Goal: Task Accomplishment & Management: Manage account settings

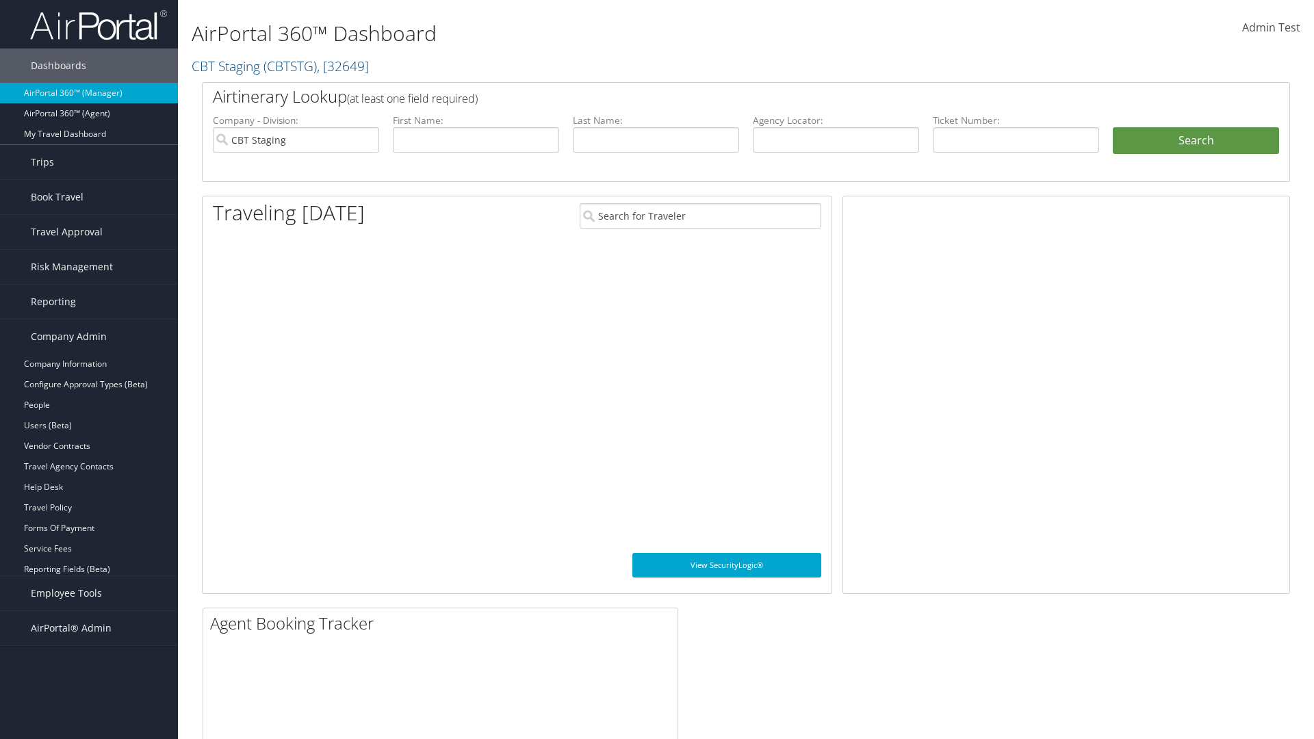
click at [89, 590] on link "Report Settings" at bounding box center [89, 590] width 178 height 21
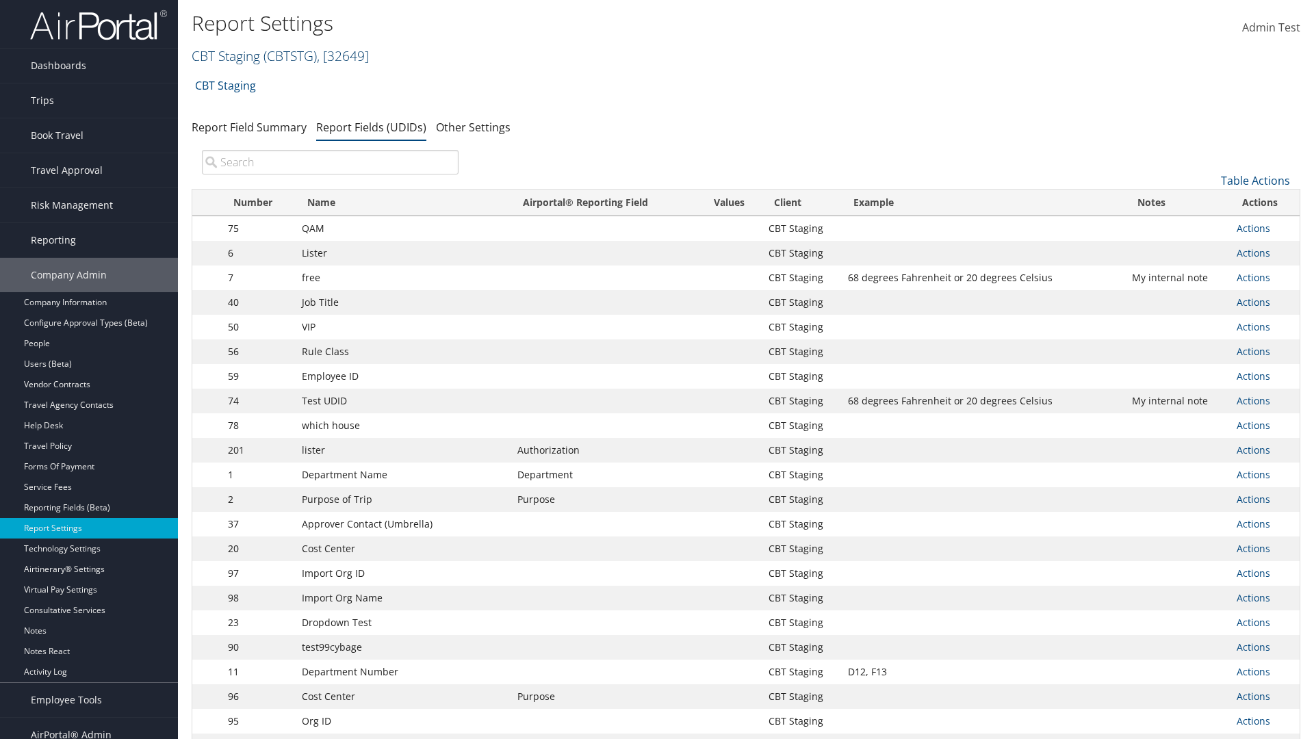
click at [226, 55] on link "CBT Staging ( CBTSTG ) , [ 32649 ]" at bounding box center [280, 56] width 177 height 18
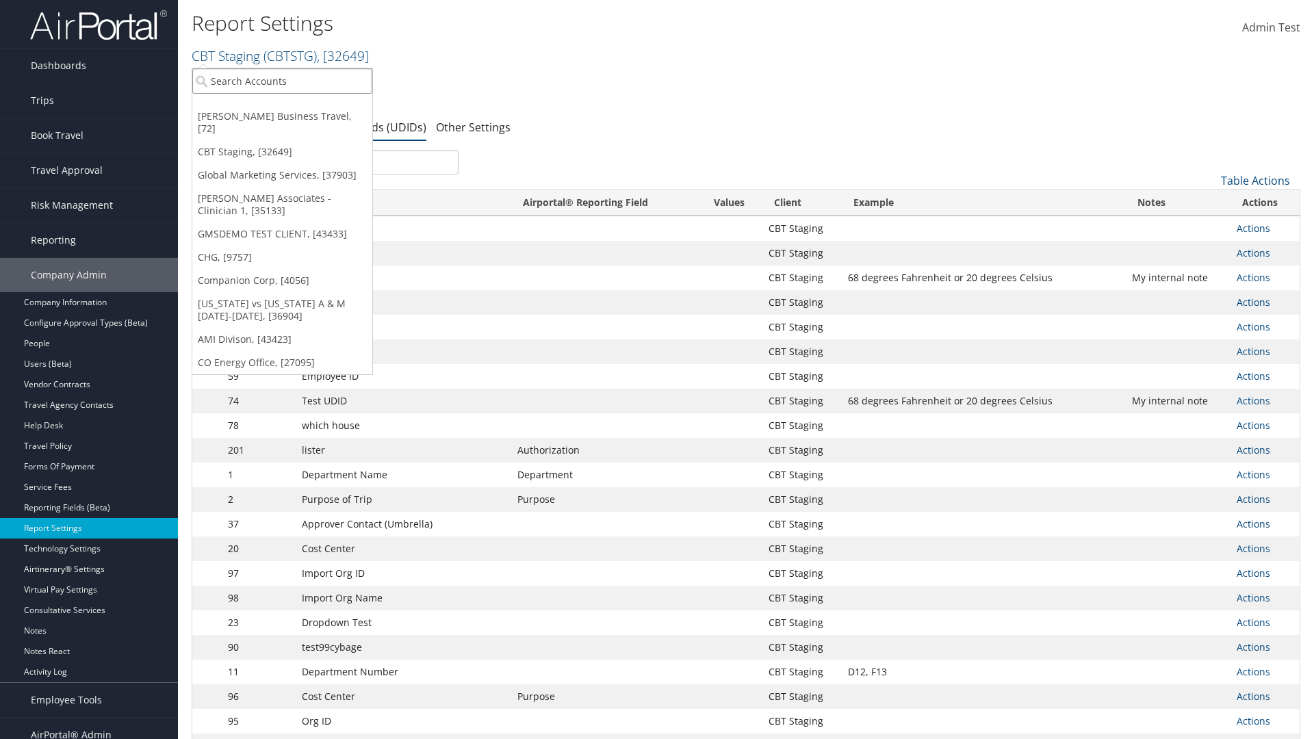
click at [282, 81] on input "search" at bounding box center [282, 80] width 180 height 25
type input "CBTSTG"
click at [282, 106] on div "CBT Staging (CBTSTG), [32649]" at bounding box center [282, 106] width 195 height 12
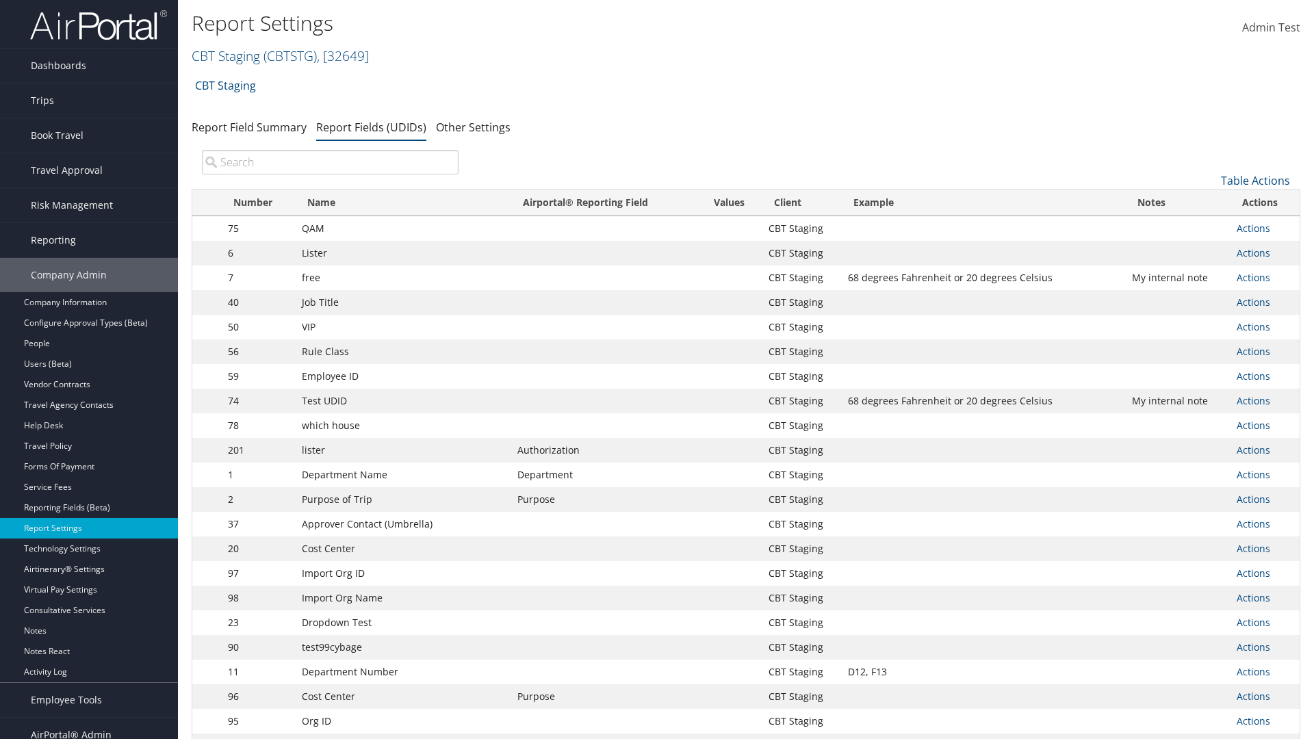
click at [330, 162] on input "search" at bounding box center [330, 162] width 257 height 25
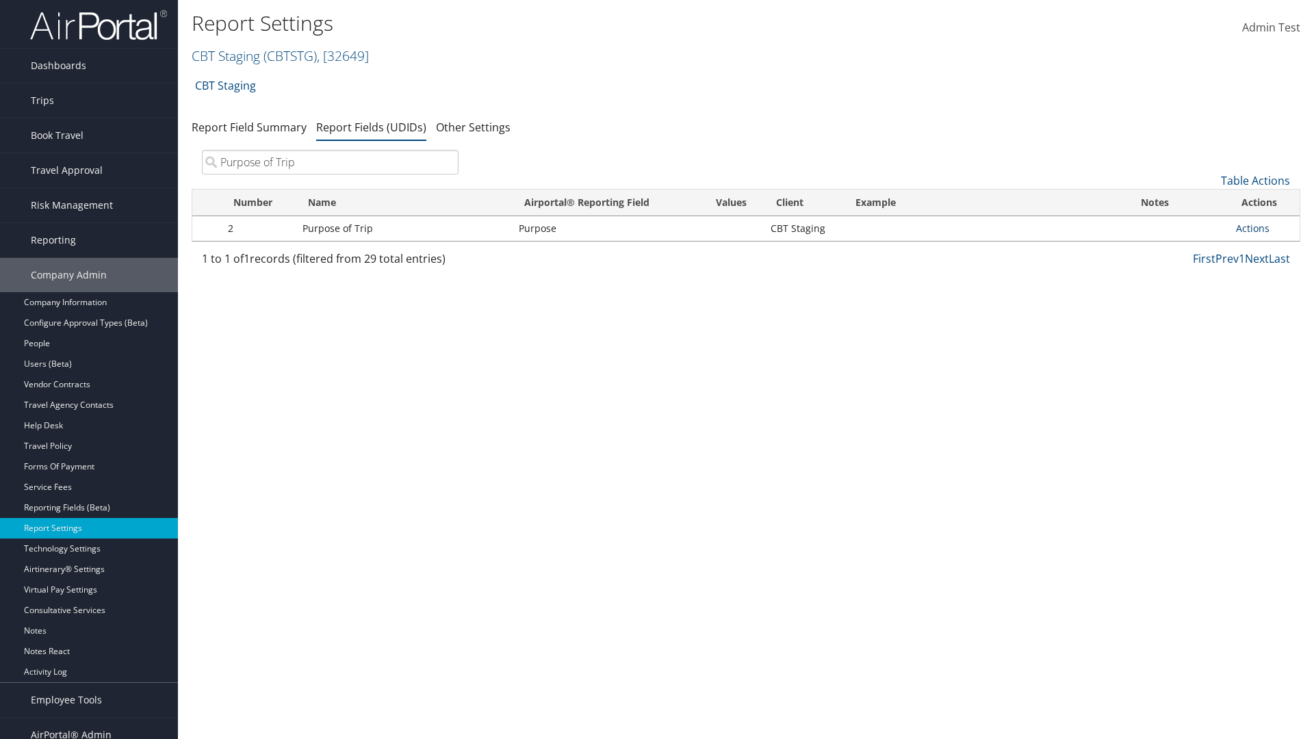
type input "Purpose of Trip"
click at [1252, 228] on link "Actions" at bounding box center [1253, 228] width 34 height 13
click at [0, 0] on link "Edit" at bounding box center [0, 0] width 0 height 0
select select "20"
select select "both"
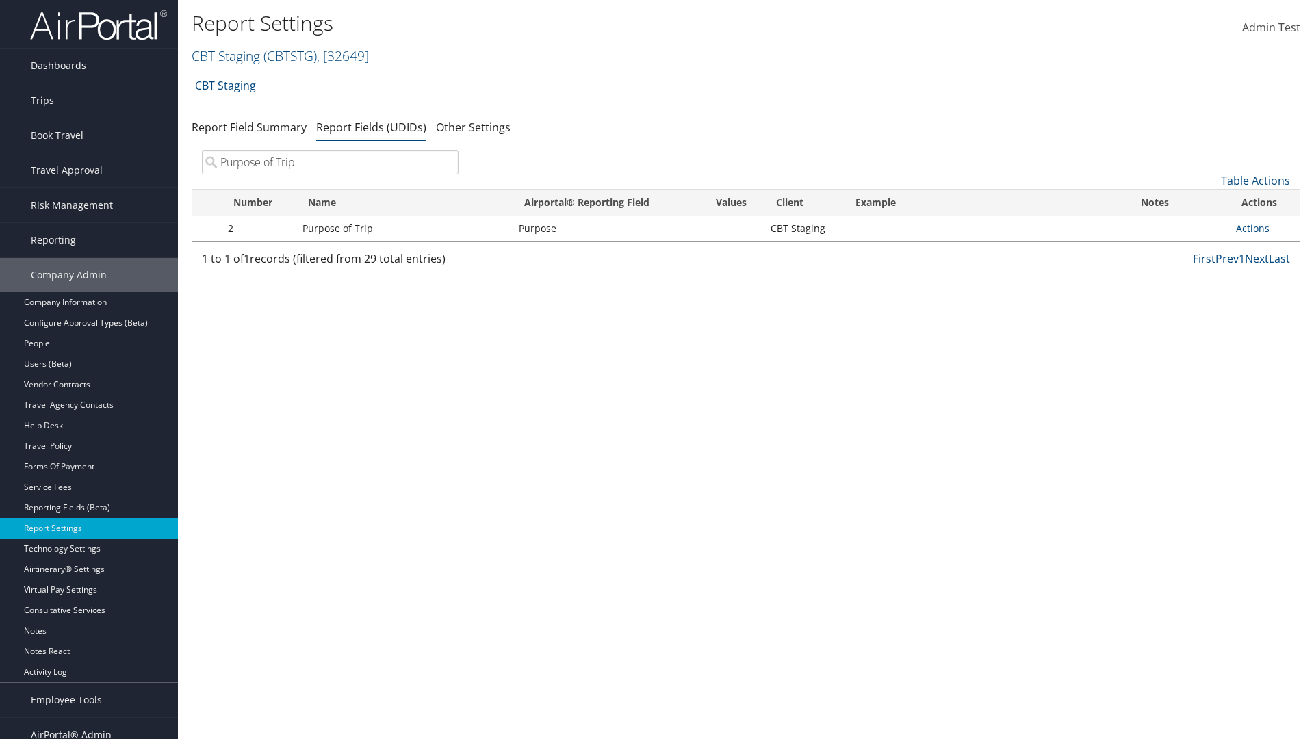
select select "trip"
